Goal: Transaction & Acquisition: Purchase product/service

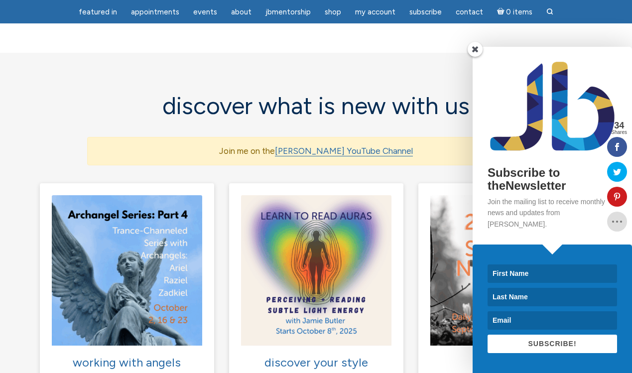
scroll to position [592, 0]
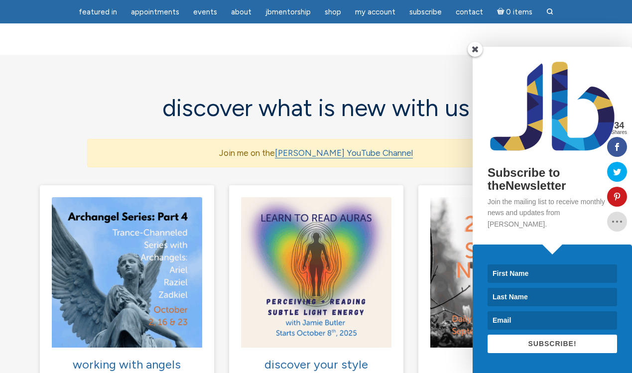
click at [475, 57] on span at bounding box center [474, 49] width 15 height 15
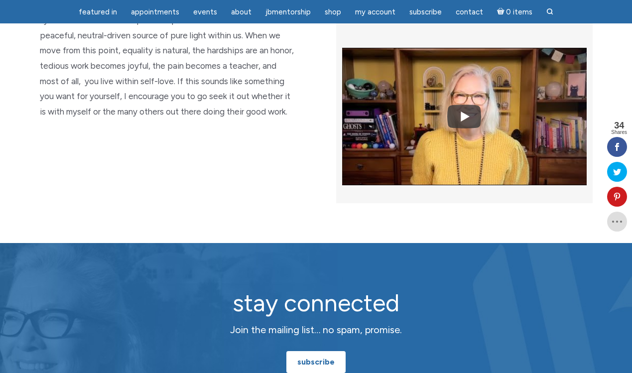
scroll to position [2439, 0]
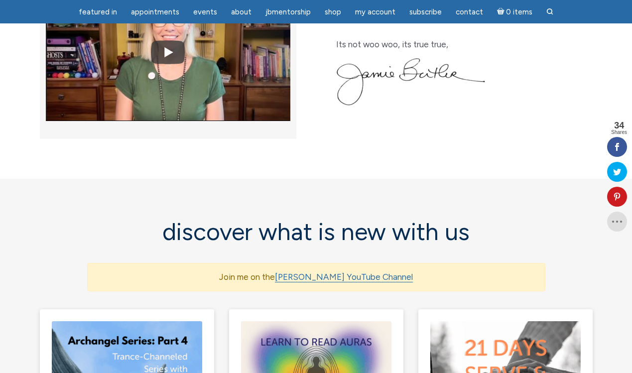
scroll to position [482, 0]
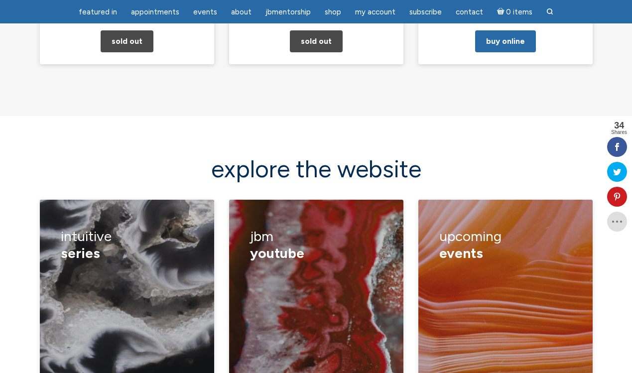
scroll to position [1299, 0]
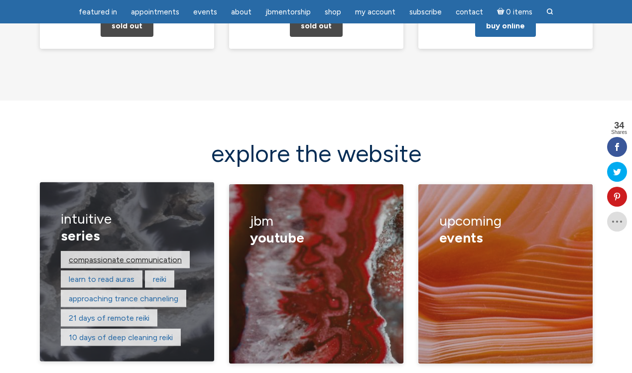
click at [122, 254] on link "compassionate communication" at bounding box center [125, 258] width 113 height 9
click at [93, 274] on link "learn to read auras" at bounding box center [102, 278] width 66 height 9
click at [159, 274] on link "reiki" at bounding box center [159, 278] width 13 height 9
click at [111, 293] on link "approaching trance channeling" at bounding box center [124, 297] width 110 height 9
click at [90, 313] on link "21 days of remote reiki" at bounding box center [109, 317] width 81 height 9
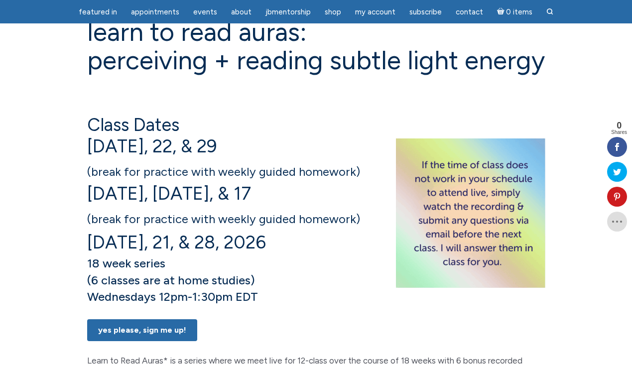
scroll to position [100, 0]
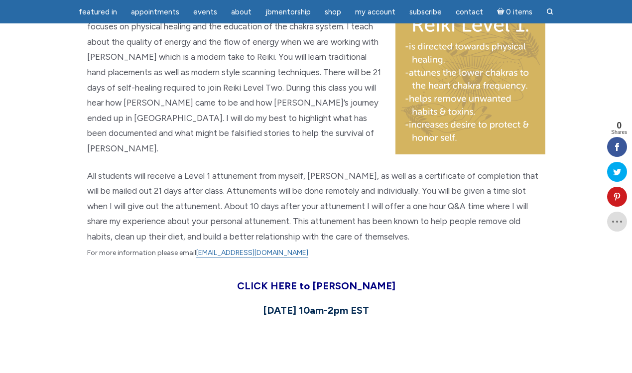
scroll to position [697, 0]
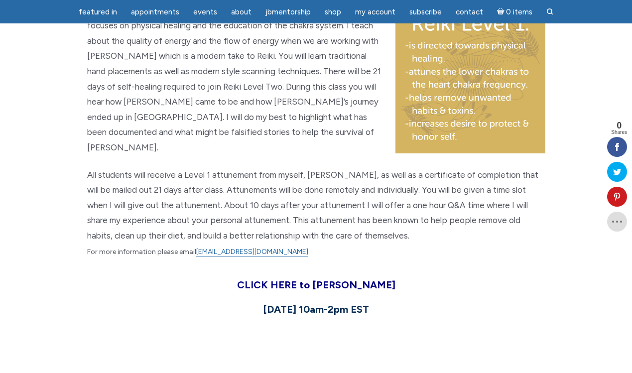
click at [266, 303] on strong "[DATE] 10am-2pm EST" at bounding box center [316, 309] width 106 height 12
click at [285, 279] on strong "CLICK HERE to Join Reiki" at bounding box center [316, 285] width 158 height 12
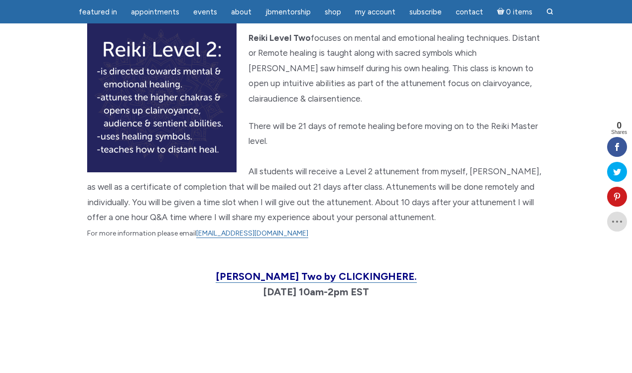
scroll to position [1082, 0]
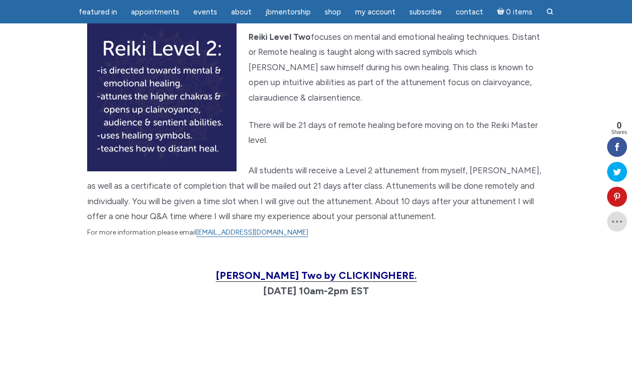
click at [313, 269] on span "[PERSON_NAME] Two by CLICKING HERE." at bounding box center [316, 275] width 201 height 12
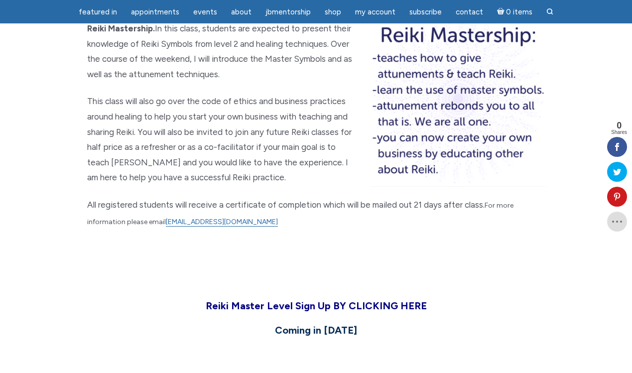
scroll to position [1465, 0]
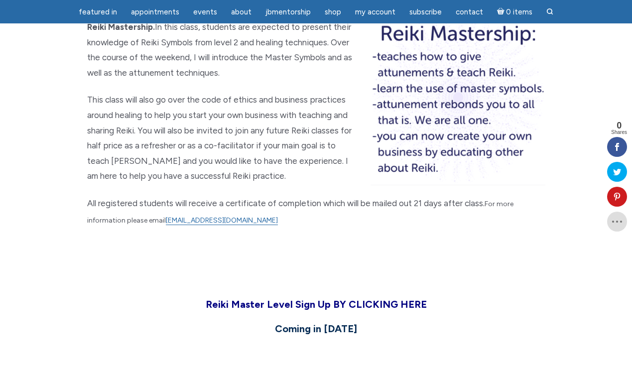
click at [255, 298] on span "Reiki Master Level Sign Up BY CLICKING HERE" at bounding box center [316, 304] width 221 height 12
click at [318, 298] on span "Reiki Master Level Sign Up BY CLICKING HERE" at bounding box center [316, 304] width 221 height 12
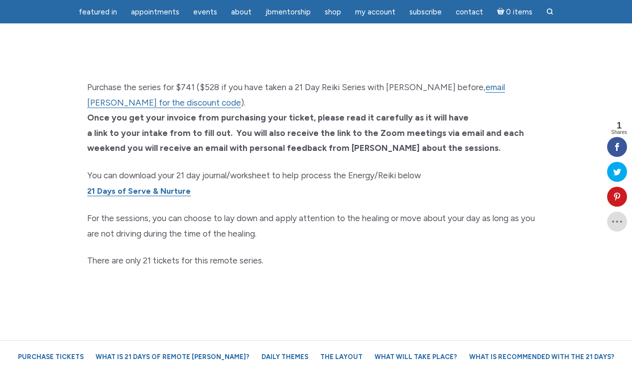
scroll to position [677, 0]
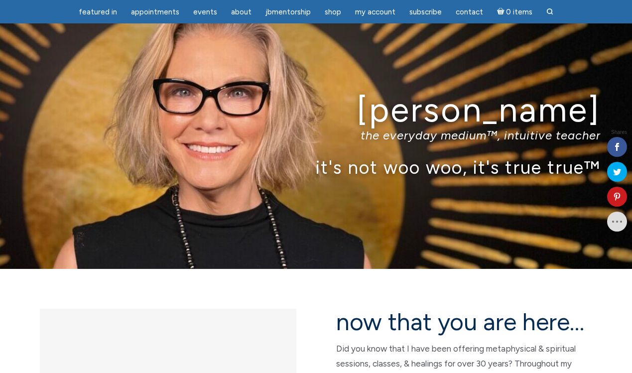
scroll to position [1332, 0]
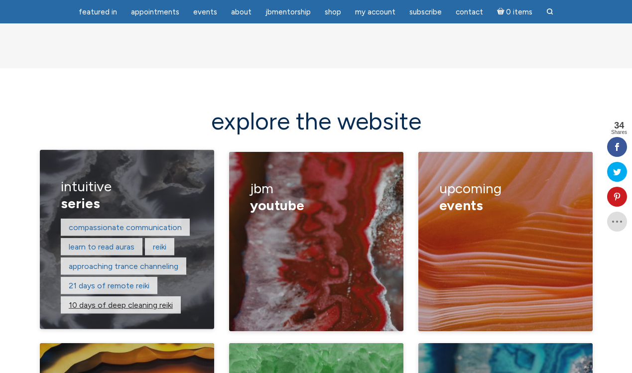
click at [93, 300] on link "10 days of deep cleaning reiki" at bounding box center [121, 304] width 104 height 9
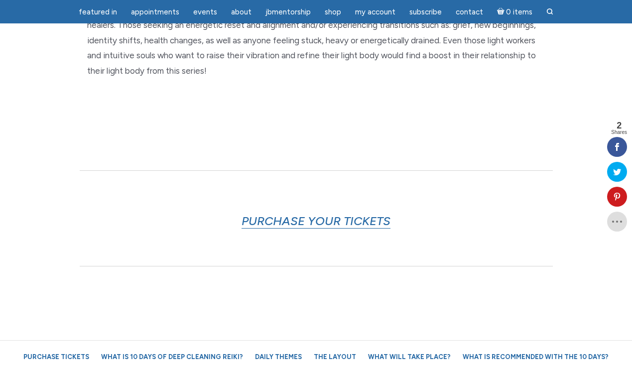
scroll to position [431, 0]
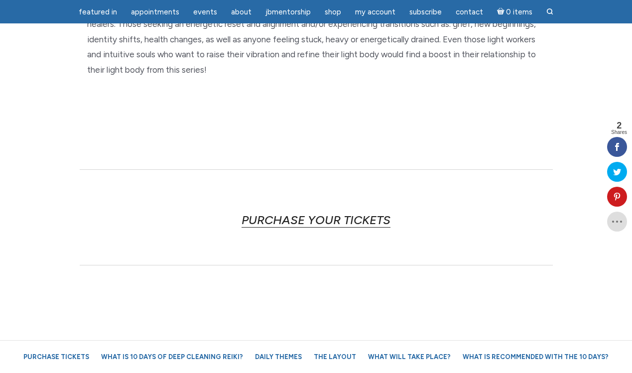
click at [301, 222] on link "PURCHASE YOUR TICKETS" at bounding box center [315, 220] width 149 height 15
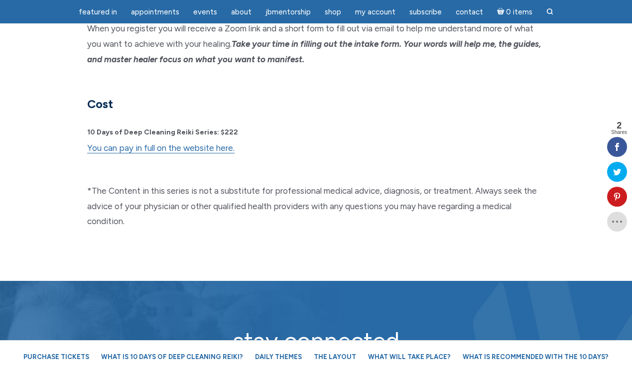
scroll to position [2614, 0]
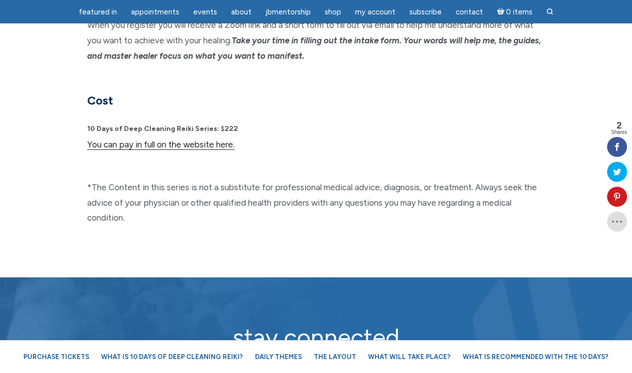
click at [204, 139] on link "You can pay in full on the website here." at bounding box center [160, 144] width 147 height 10
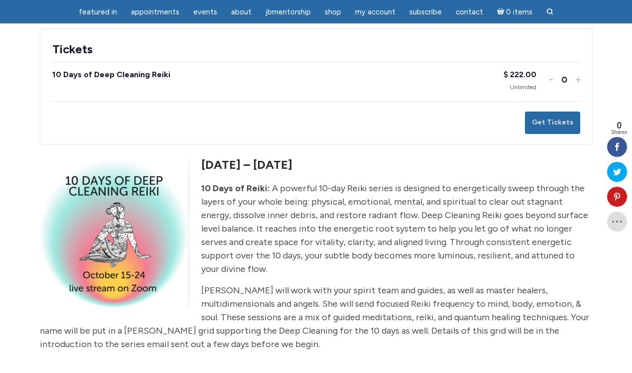
scroll to position [177, 0]
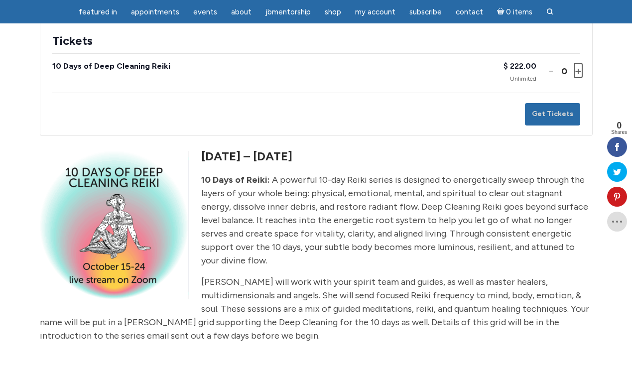
click at [576, 78] on button "Increase ticket quantity for 10 Days of Deep Cleaning Reiki +" at bounding box center [577, 70] width 6 height 14
click at [560, 119] on button "Get Tickets" at bounding box center [552, 114] width 55 height 22
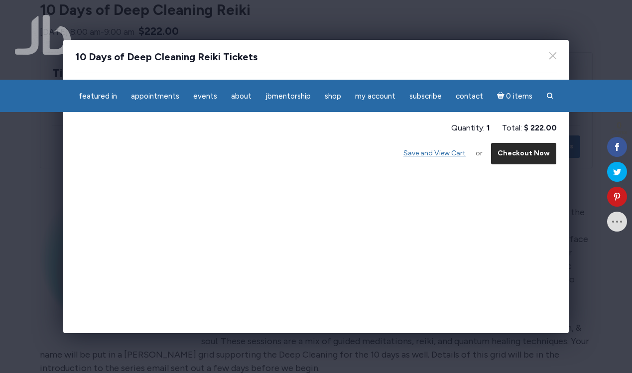
click at [515, 152] on button "Checkout Now" at bounding box center [523, 153] width 66 height 22
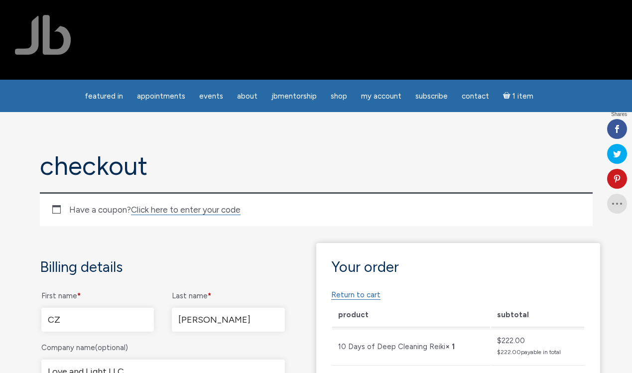
select select "GA"
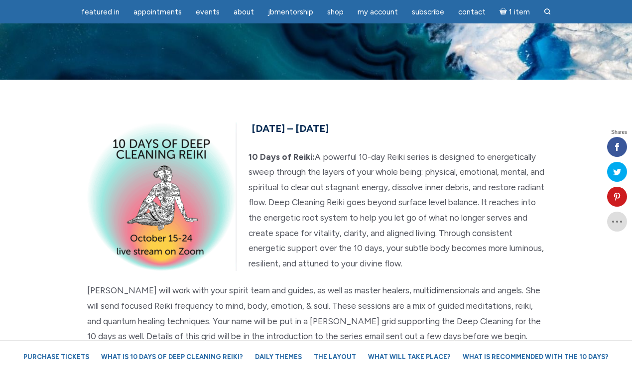
scroll to position [2644, 0]
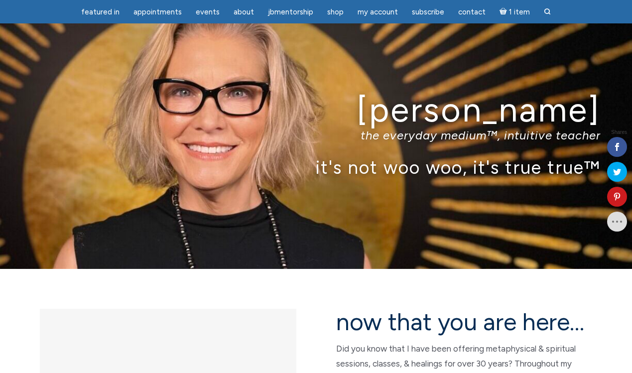
scroll to position [1364, 0]
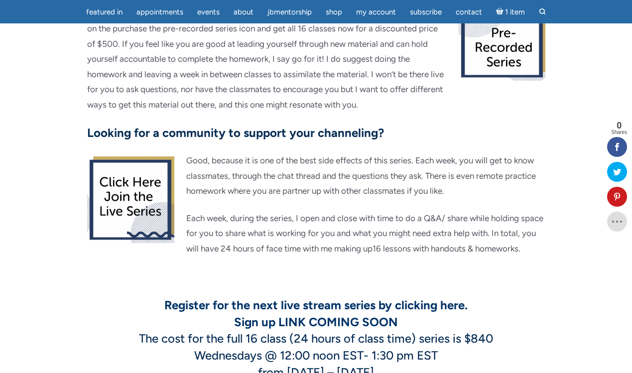
scroll to position [973, 0]
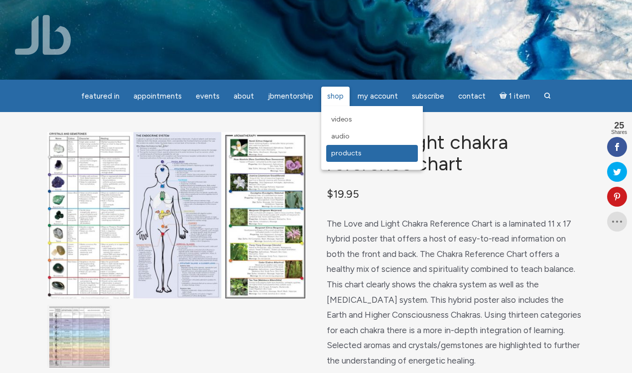
click at [344, 159] on link "Products" at bounding box center [372, 153] width 92 height 17
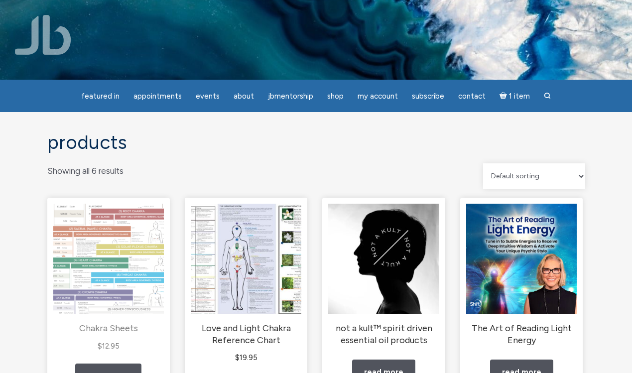
click at [106, 257] on img "main" at bounding box center [108, 259] width 111 height 111
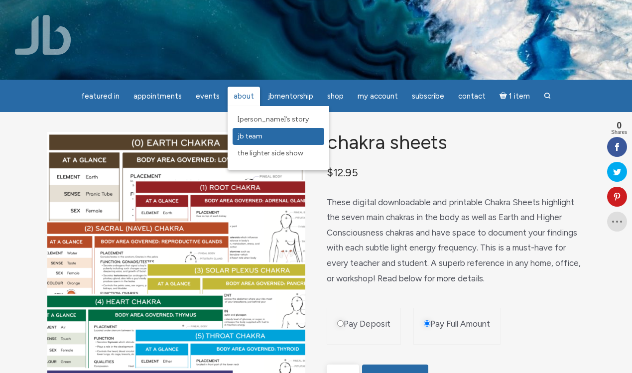
click at [248, 134] on span "JB Team" at bounding box center [249, 136] width 25 height 8
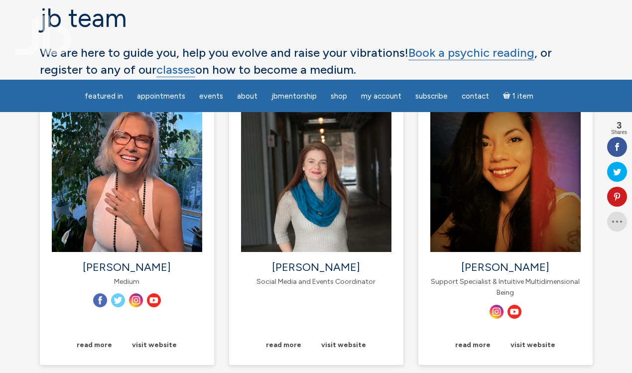
scroll to position [149, 0]
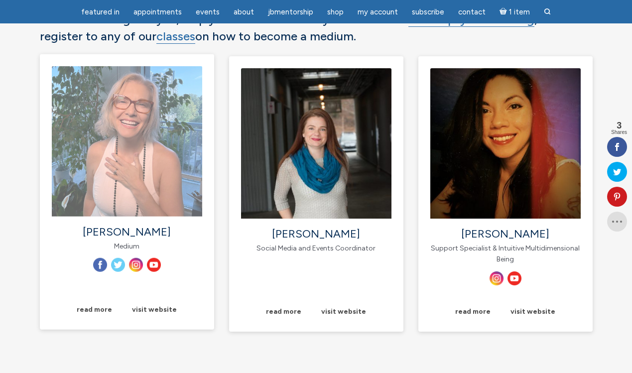
click at [150, 149] on img "main" at bounding box center [127, 141] width 150 height 150
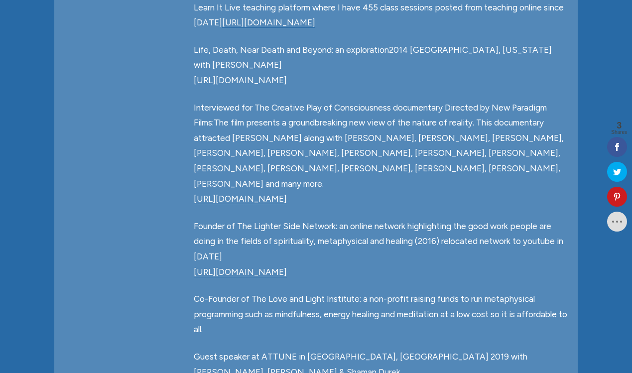
scroll to position [709, 0]
